Goal: Task Accomplishment & Management: Manage account settings

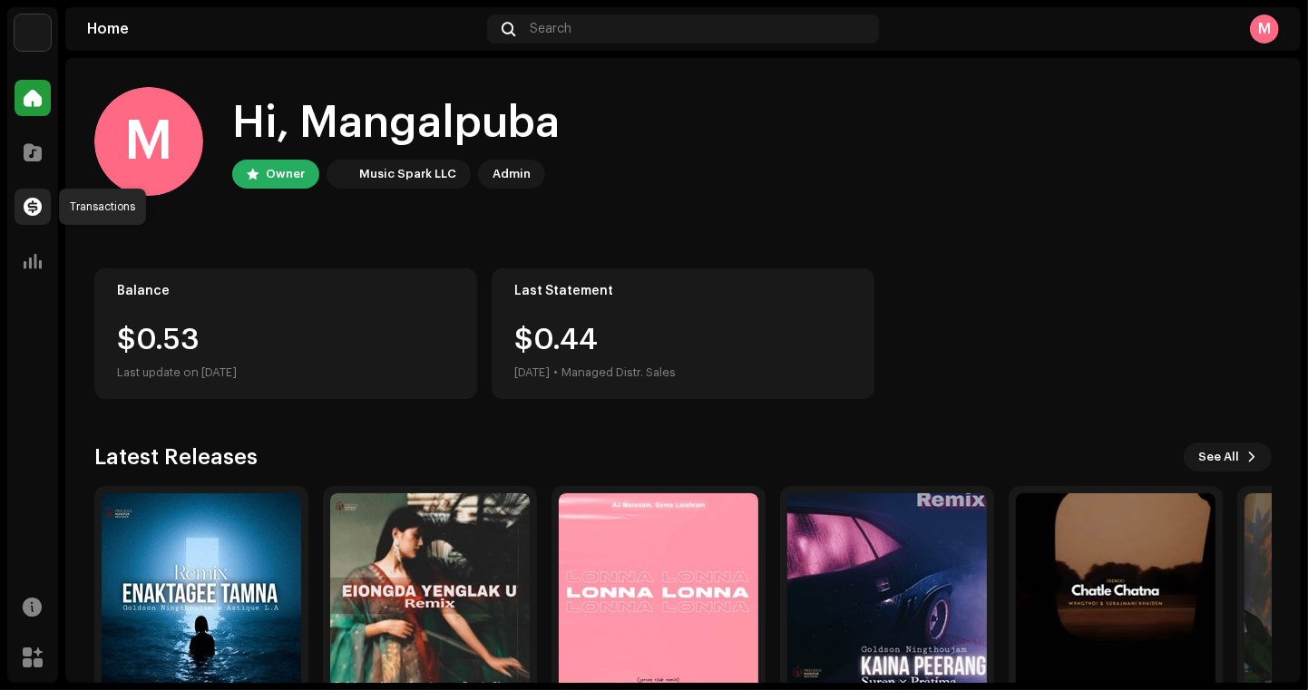
click at [21, 209] on div at bounding box center [33, 207] width 36 height 36
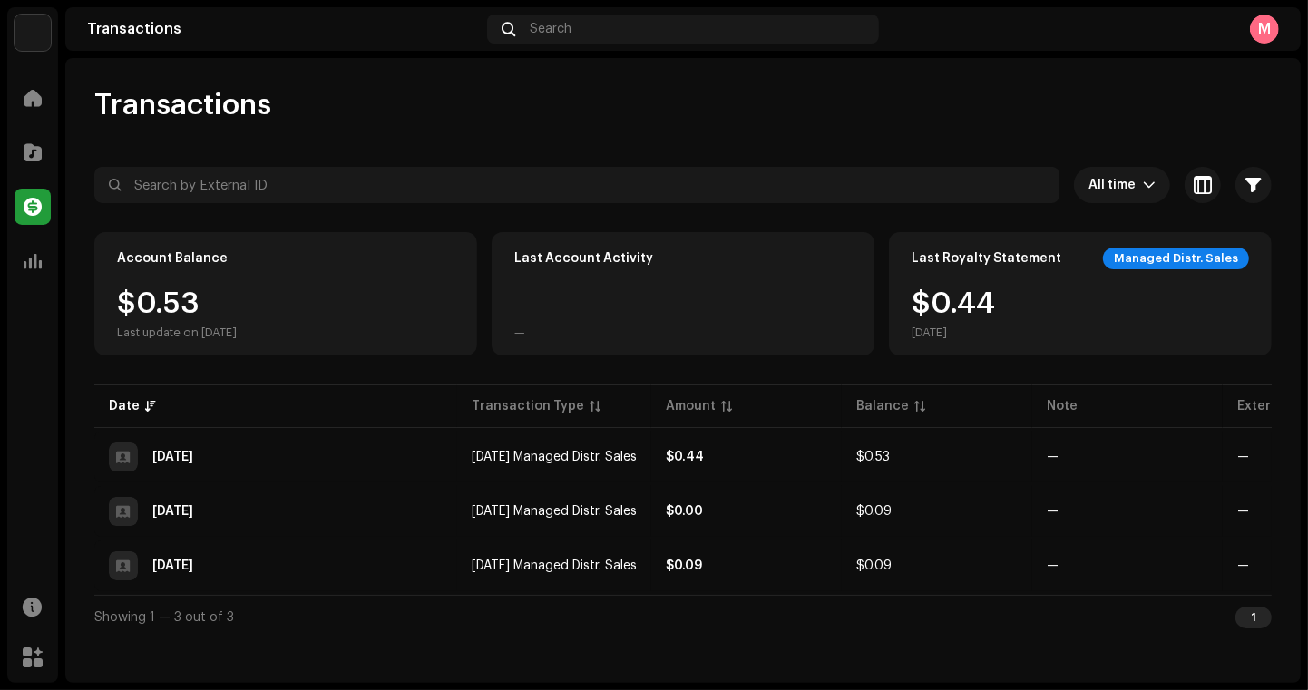
click at [0, 90] on div "Precious Manipur Records Home Catalog Transactions Analytics Resources Marketpl…" at bounding box center [654, 345] width 1308 height 690
click at [17, 131] on div "Catalog" at bounding box center [32, 152] width 51 height 51
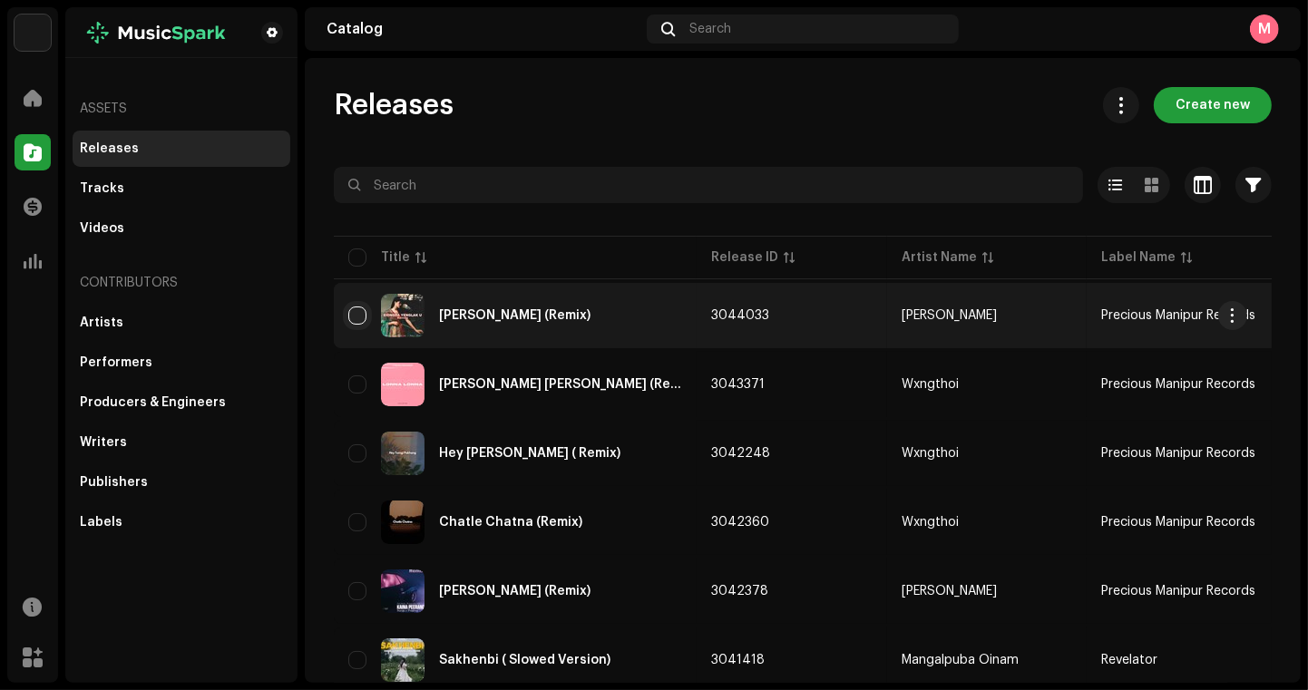
click at [361, 309] on input "checkbox" at bounding box center [357, 315] width 18 height 18
checkbox input "true"
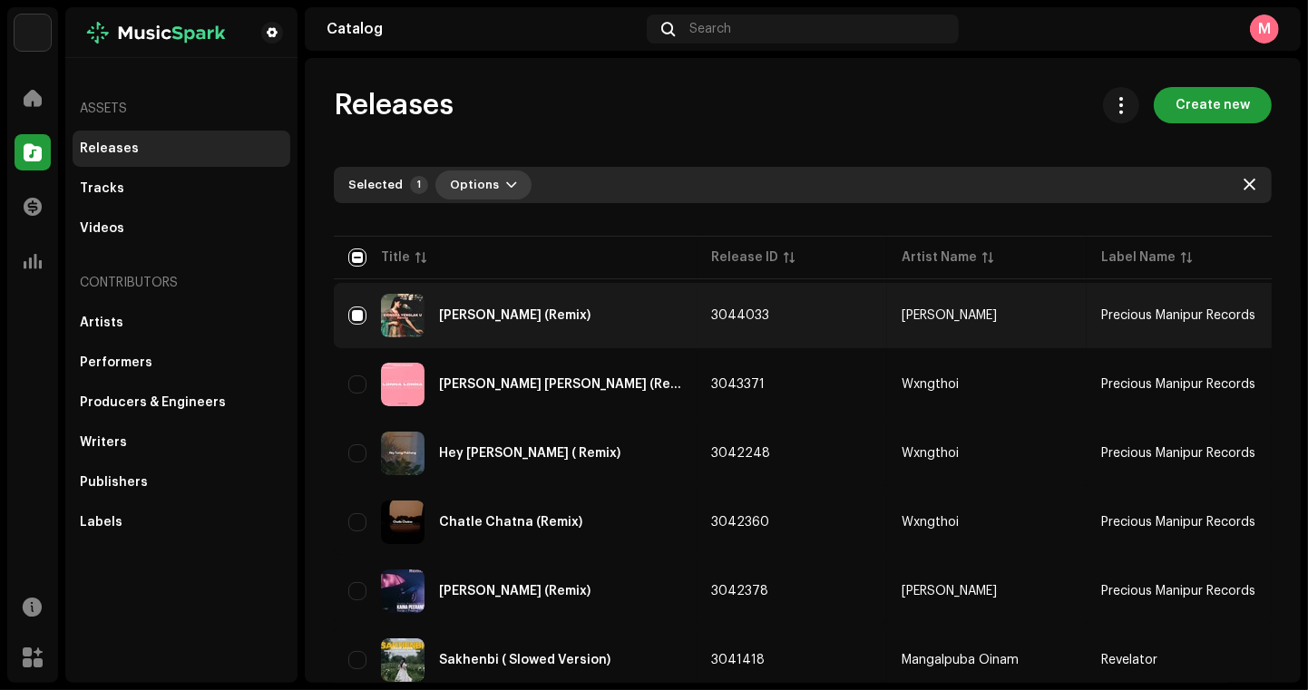
click at [473, 195] on span "Options" at bounding box center [474, 185] width 49 height 36
click at [436, 327] on div "[PERSON_NAME] (Remix)" at bounding box center [515, 316] width 334 height 44
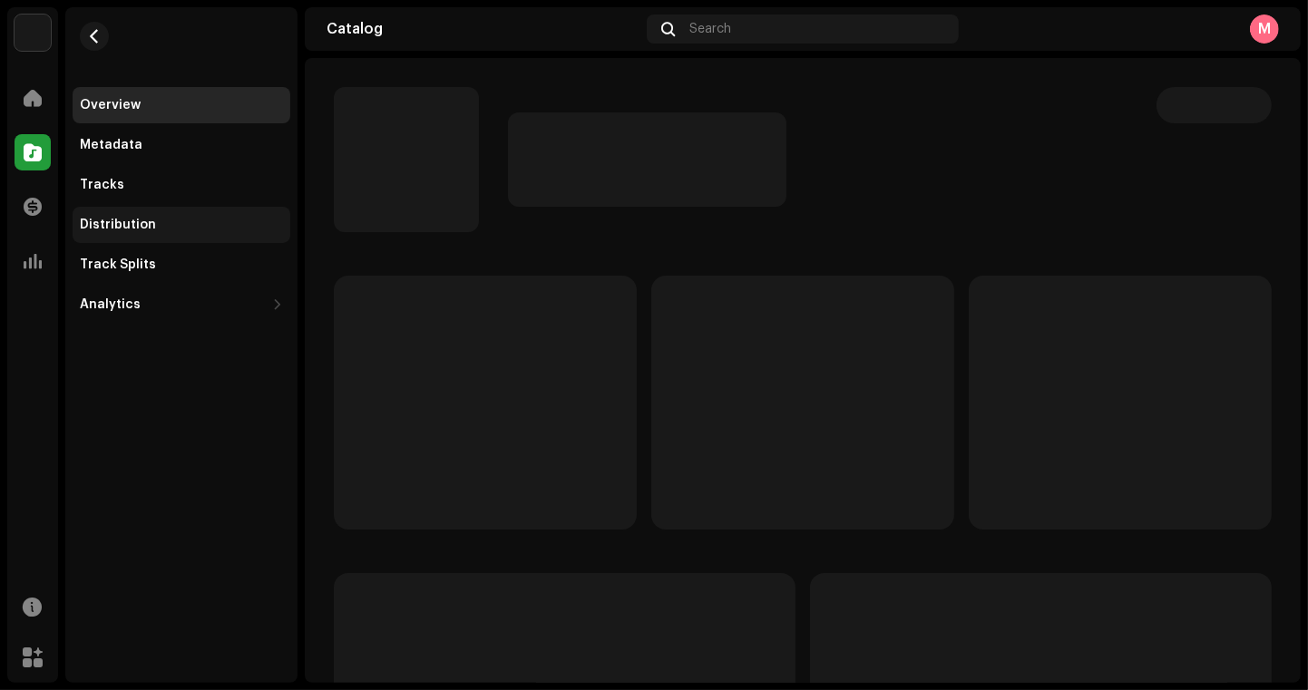
click at [263, 215] on div "Distribution" at bounding box center [182, 225] width 218 height 36
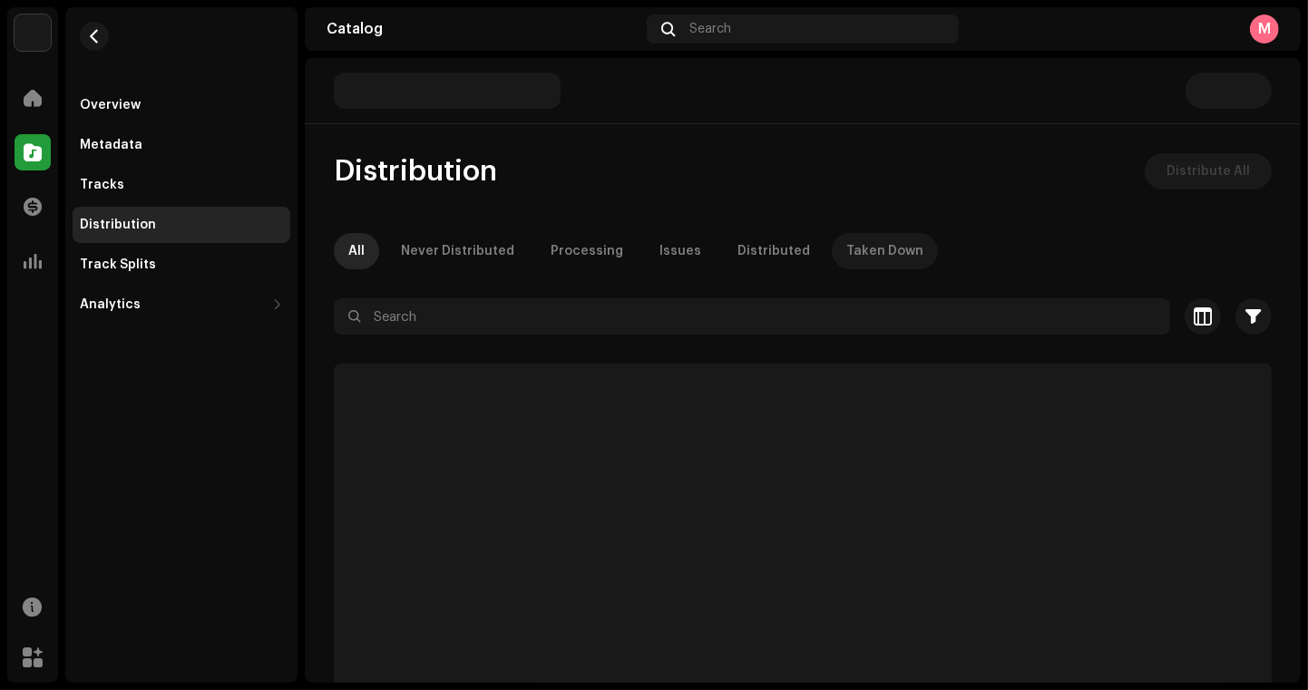
click at [832, 250] on p-tab "Taken Down" at bounding box center [885, 251] width 106 height 36
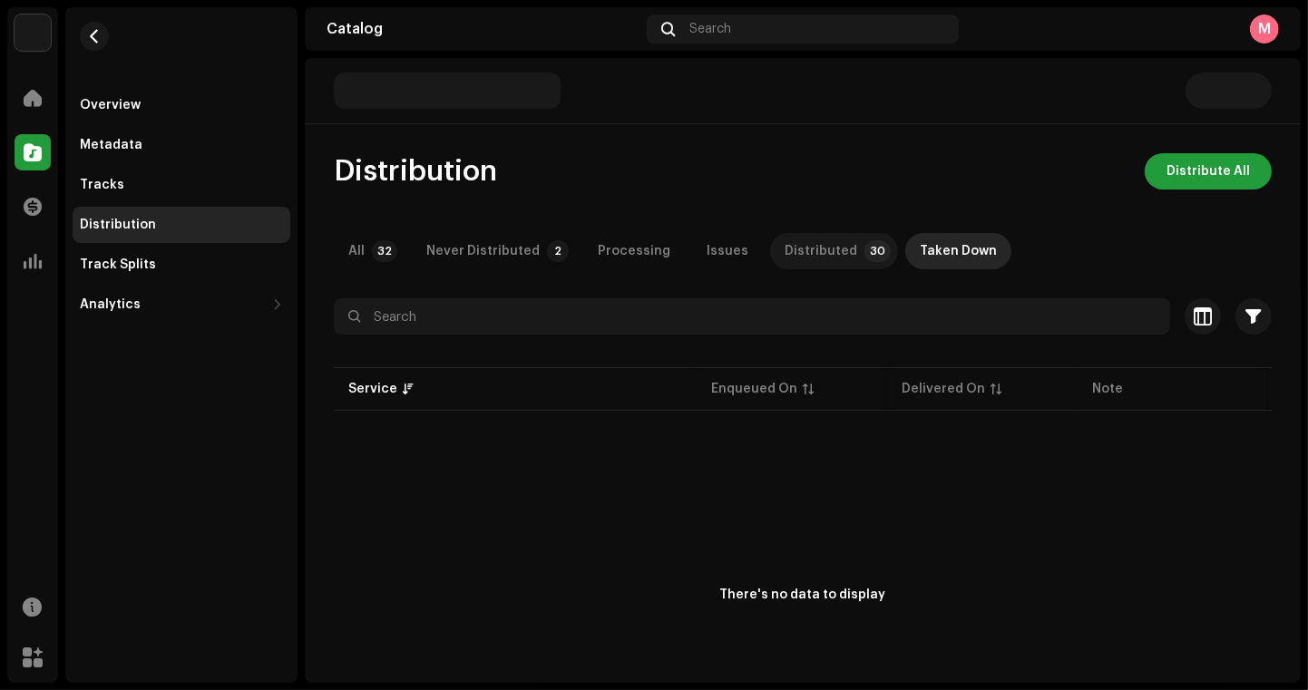
click at [784, 260] on div "Distributed" at bounding box center [820, 251] width 73 height 36
